Goal: Transaction & Acquisition: Purchase product/service

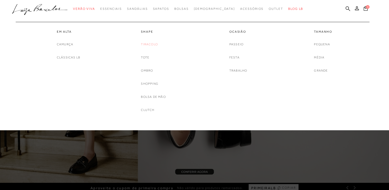
click at [148, 44] on link "Tiracolo" at bounding box center [149, 44] width 17 height 5
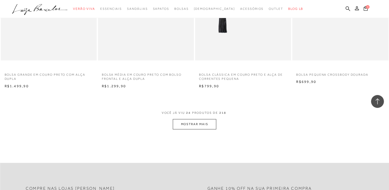
scroll to position [993, 0]
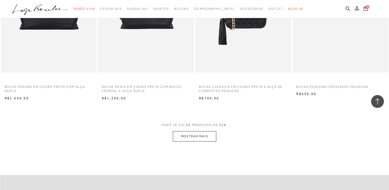
click at [201, 135] on button "MOSTRAR MAIS" at bounding box center [194, 136] width 43 height 10
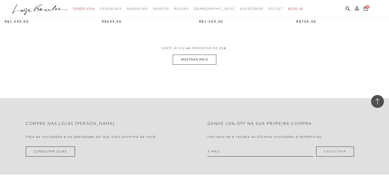
scroll to position [2152, 0]
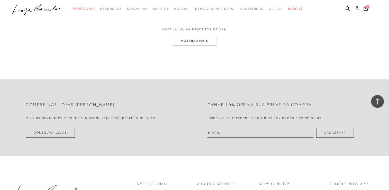
click at [199, 40] on button "MOSTRAR MAIS" at bounding box center [194, 41] width 43 height 10
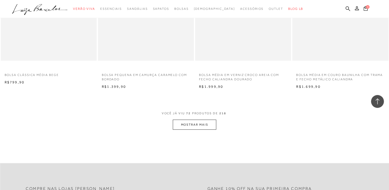
scroll to position [3171, 0]
